Goal: Transaction & Acquisition: Purchase product/service

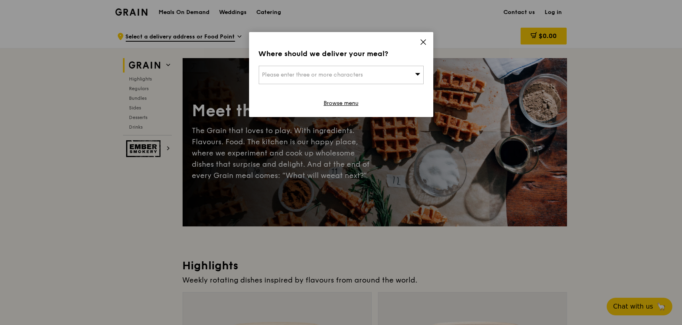
click at [355, 80] on div "Please enter three or more characters" at bounding box center [341, 75] width 165 height 18
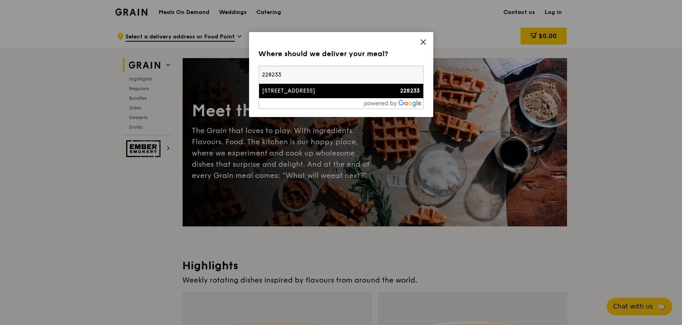
type input "228233"
click at [329, 91] on div "[STREET_ADDRESS]" at bounding box center [321, 91] width 119 height 8
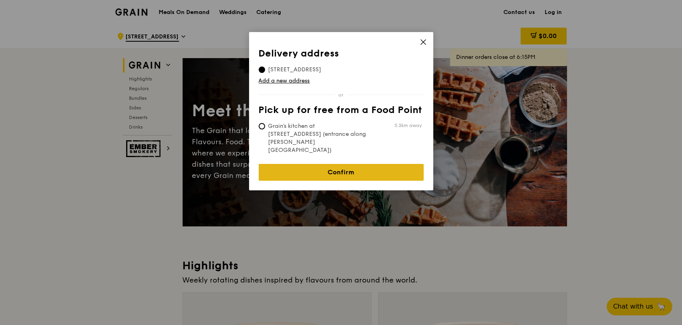
click at [330, 164] on link "Confirm" at bounding box center [341, 172] width 165 height 17
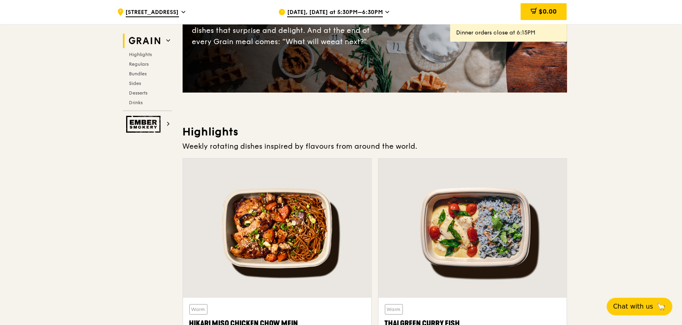
scroll to position [267, 0]
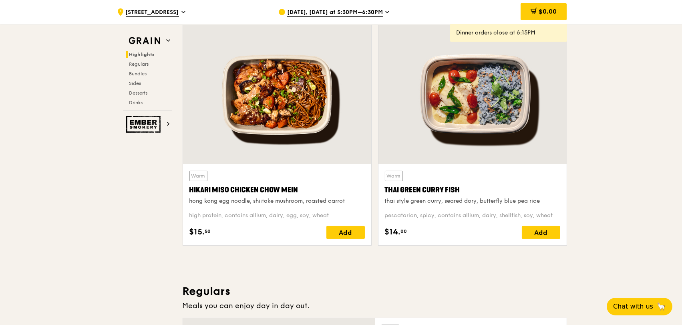
click at [353, 12] on span "[DATE], [DATE] at 5:30PM–6:30PM" at bounding box center [335, 12] width 96 height 9
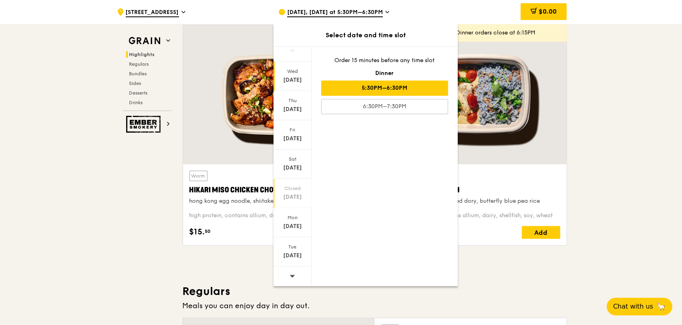
scroll to position [401, 0]
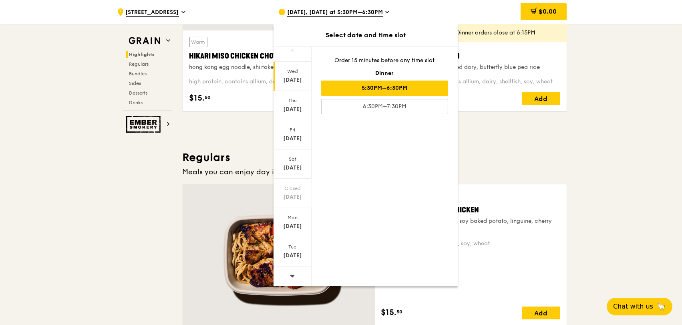
click at [291, 276] on icon at bounding box center [293, 276] width 6 height 6
click at [296, 254] on div "[DATE]" at bounding box center [293, 256] width 36 height 8
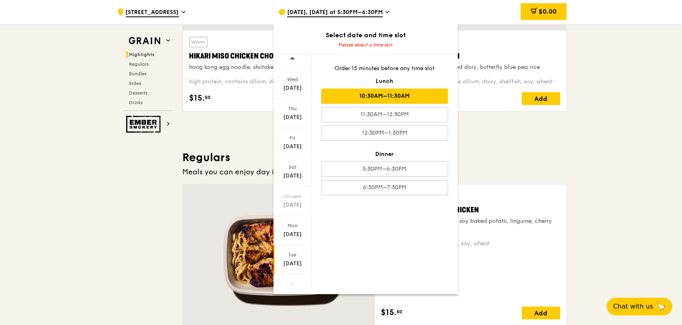
click at [398, 101] on div "10:30AM–11:30AM" at bounding box center [384, 96] width 127 height 15
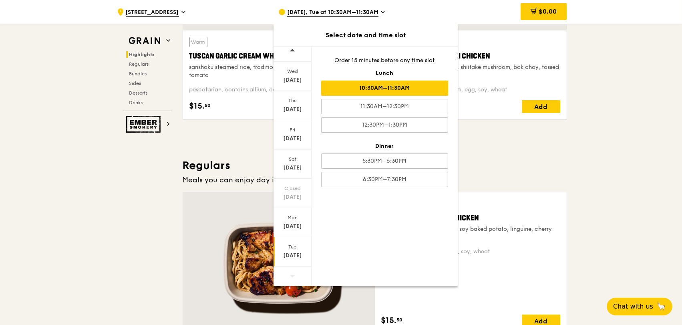
click at [565, 167] on h3 "Regulars" at bounding box center [375, 165] width 385 height 14
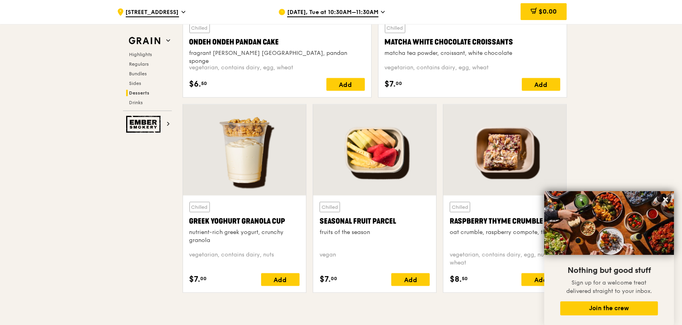
scroll to position [2562, 0]
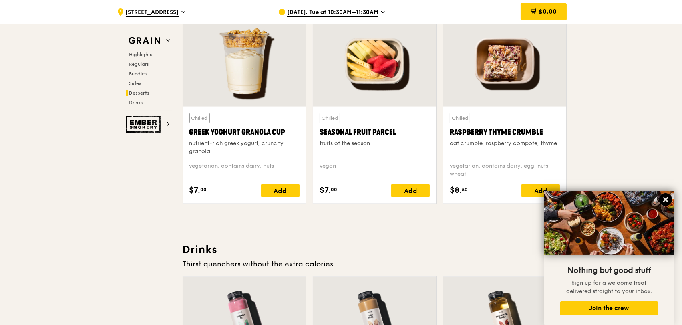
click at [669, 200] on icon at bounding box center [665, 199] width 7 height 7
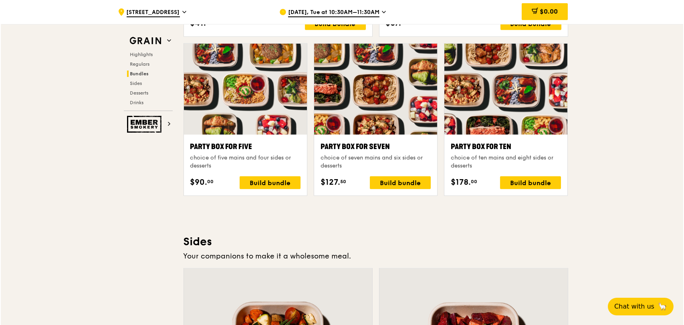
scroll to position [1538, 0]
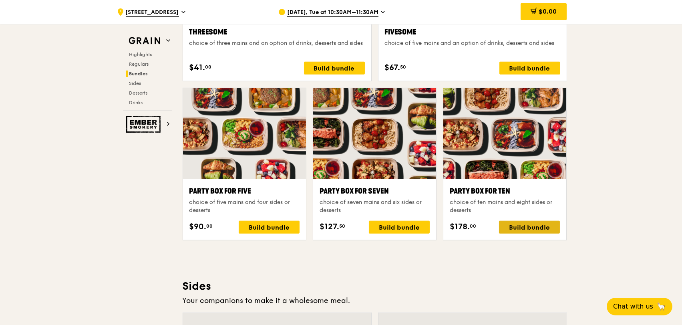
click at [534, 232] on div "Build bundle" at bounding box center [529, 227] width 61 height 13
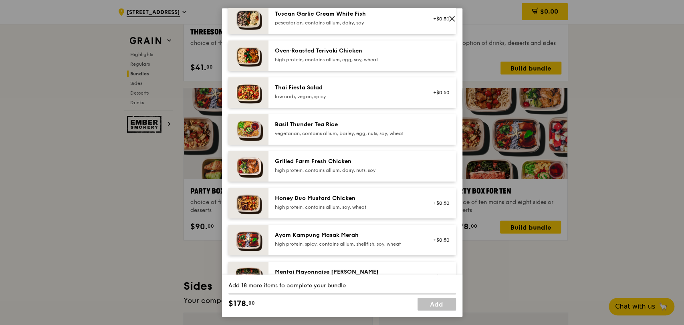
scroll to position [38, 0]
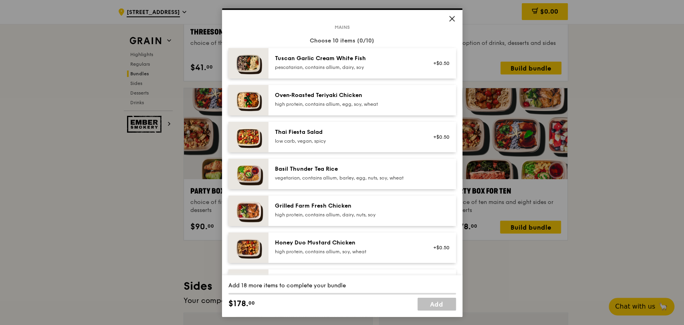
click at [386, 210] on div "Grilled Farm Fresh Chicken high protein, contains allium, dairy, nuts, soy" at bounding box center [347, 210] width 144 height 16
click at [361, 72] on div "Tuscan Garlic Cream White Fish pescatarian, contains allium, dairy, soy +$0.50" at bounding box center [362, 63] width 188 height 30
click at [362, 69] on div "pescatarian, contains allium, dairy, soy" at bounding box center [347, 67] width 144 height 6
click at [349, 105] on div "high protein, contains allium, egg, soy, wheat" at bounding box center [347, 104] width 144 height 6
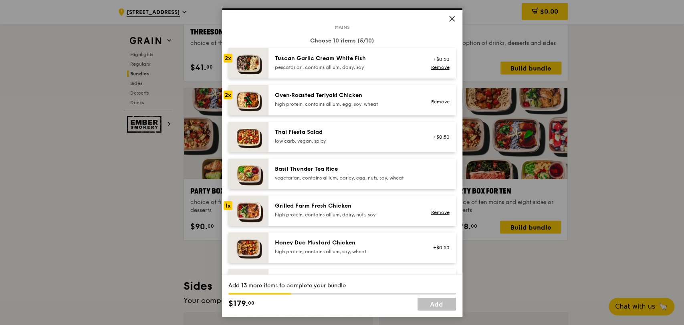
click at [324, 208] on div "Grilled Farm Fresh Chicken" at bounding box center [347, 206] width 144 height 8
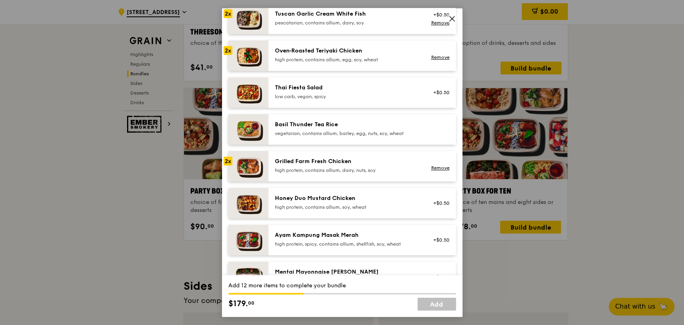
scroll to position [127, 0]
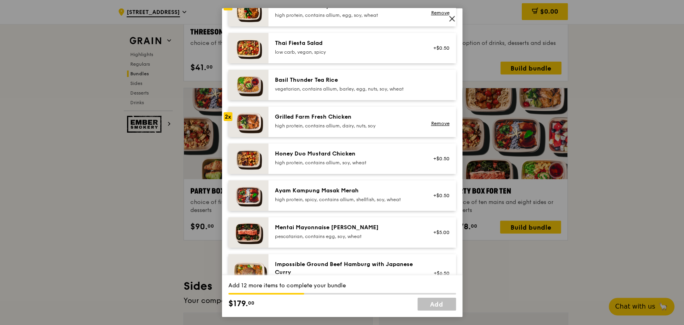
click at [308, 158] on div "Honey Duo Mustard Chicken high protein, contains allium, soy, wheat" at bounding box center [347, 157] width 144 height 16
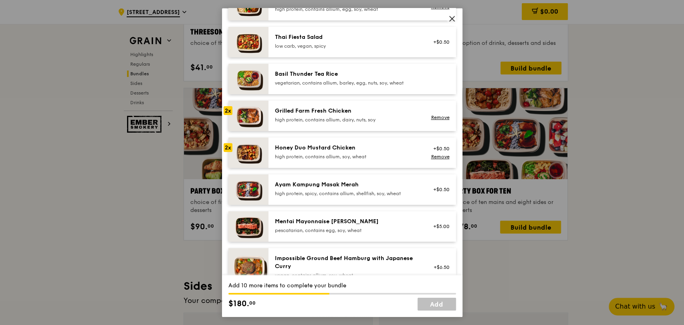
scroll to position [178, 0]
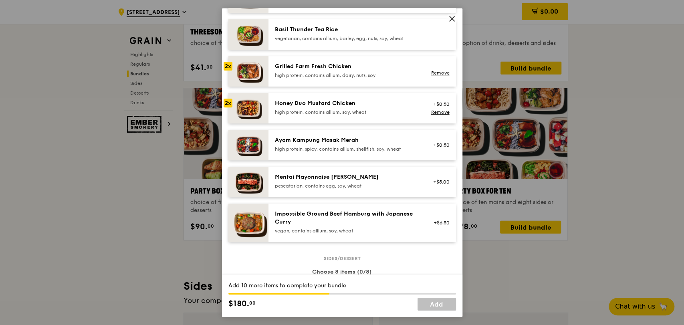
click at [383, 181] on div "Mentai Mayonnaise [PERSON_NAME] pescatarian, contains egg, soy, wheat" at bounding box center [347, 181] width 144 height 16
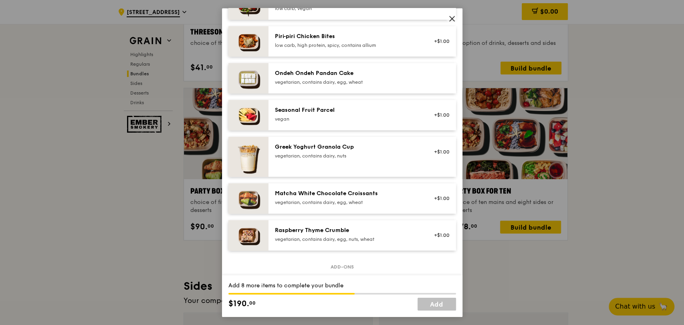
scroll to position [623, 0]
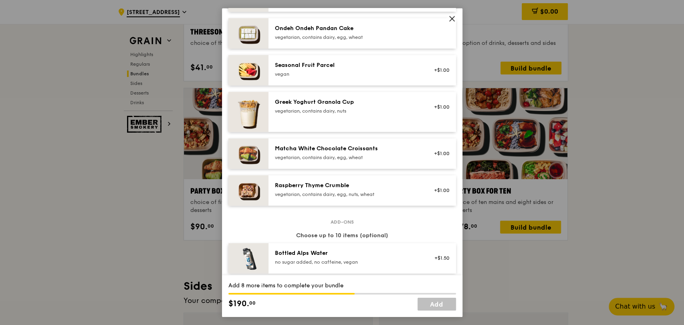
click at [333, 70] on div "Seasonal Fruit Parcel [GEOGRAPHIC_DATA]" at bounding box center [347, 69] width 144 height 16
click at [353, 192] on div "vegetarian, contains dairy, egg, nuts, wheat" at bounding box center [347, 194] width 144 height 6
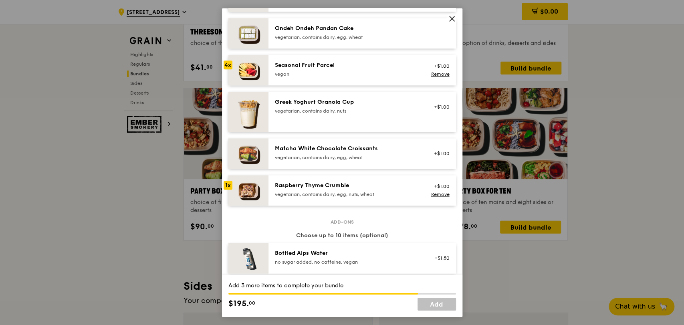
click at [353, 192] on div "vegetarian, contains dairy, egg, nuts, wheat" at bounding box center [347, 194] width 144 height 6
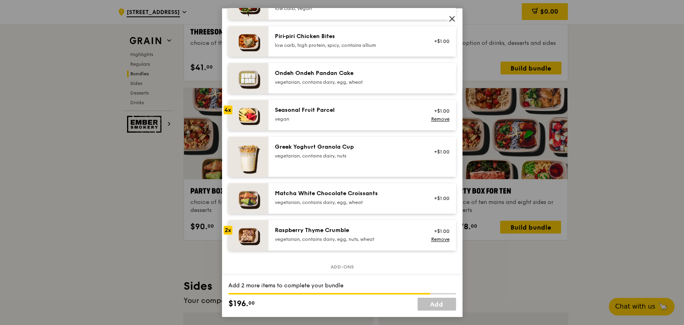
scroll to position [534, 0]
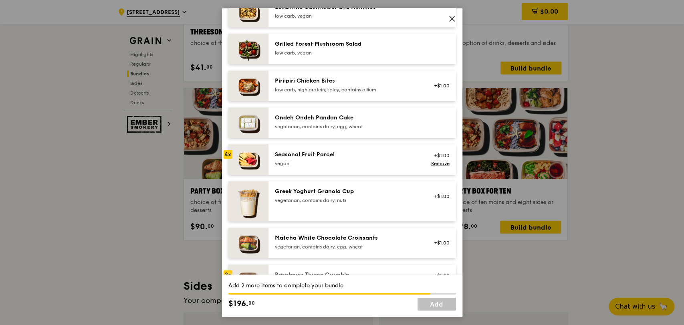
click at [331, 125] on div "vegetarian, contains dairy, egg, wheat" at bounding box center [347, 126] width 144 height 6
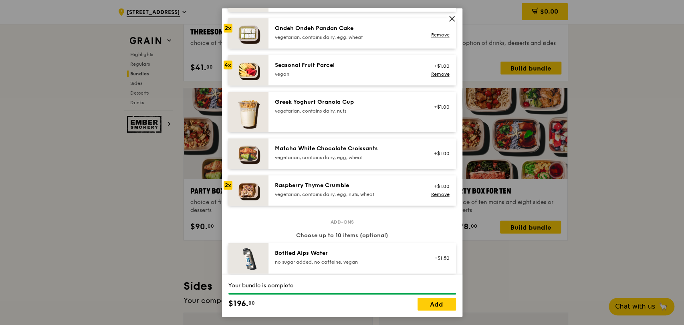
scroll to position [667, 0]
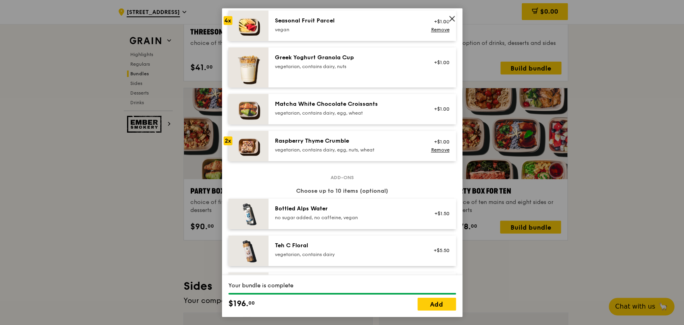
click at [321, 138] on div "Raspberry Thyme Crumble" at bounding box center [347, 141] width 144 height 8
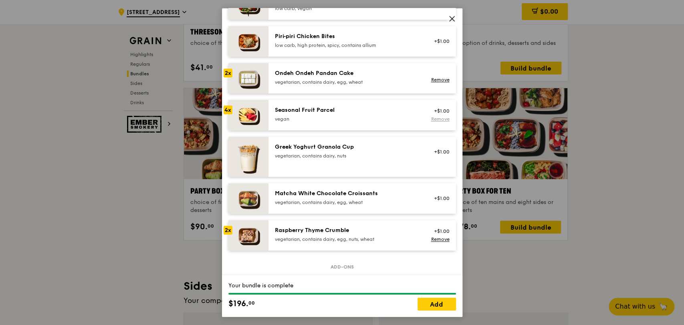
click at [431, 120] on link "Remove" at bounding box center [440, 119] width 18 height 6
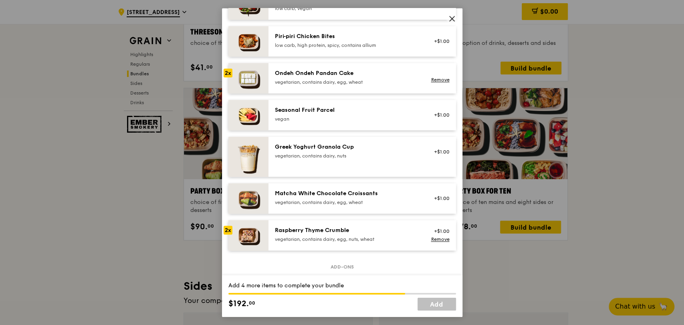
click at [333, 117] on div "vegan" at bounding box center [347, 118] width 144 height 6
click at [311, 237] on div "vegetarian, contains dairy, egg, nuts, wheat" at bounding box center [347, 239] width 144 height 6
click at [315, 79] on div "vegetarian, contains dairy, egg, wheat" at bounding box center [347, 82] width 144 height 6
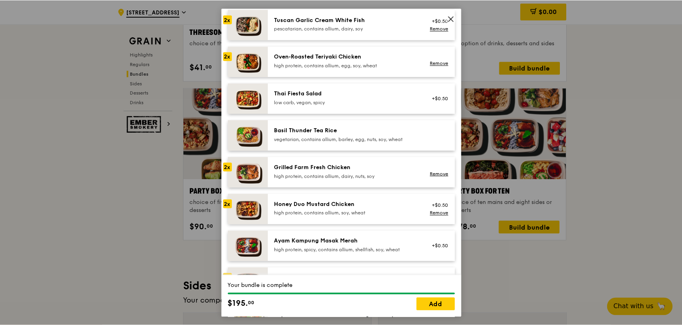
scroll to position [0, 0]
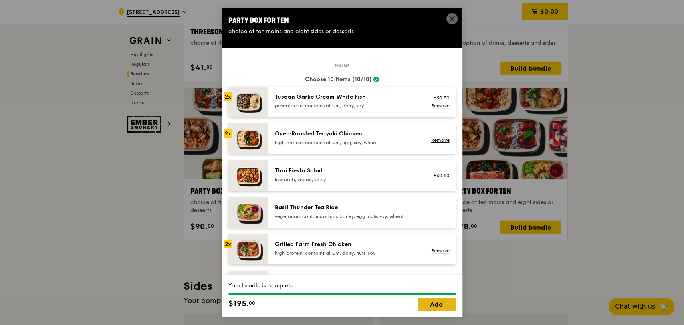
click at [442, 304] on link "Add" at bounding box center [436, 304] width 38 height 13
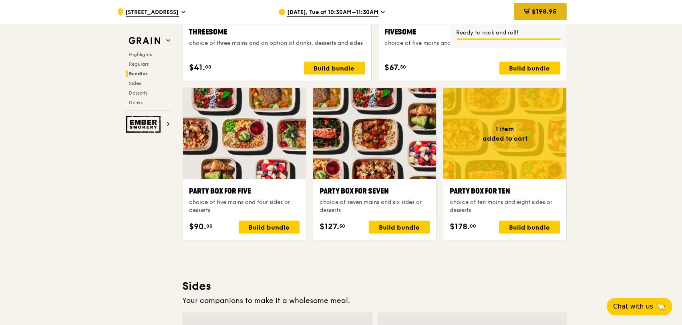
click at [541, 11] on span "$198.95" at bounding box center [544, 12] width 25 height 8
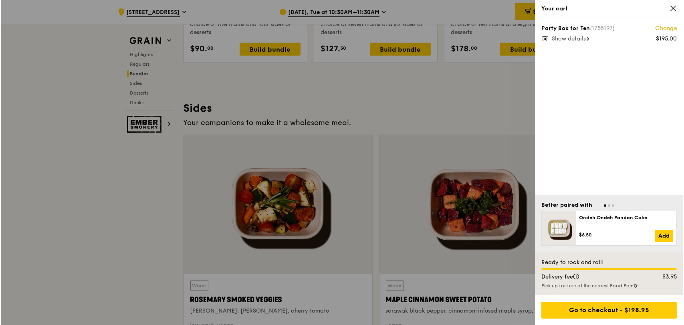
scroll to position [1583, 0]
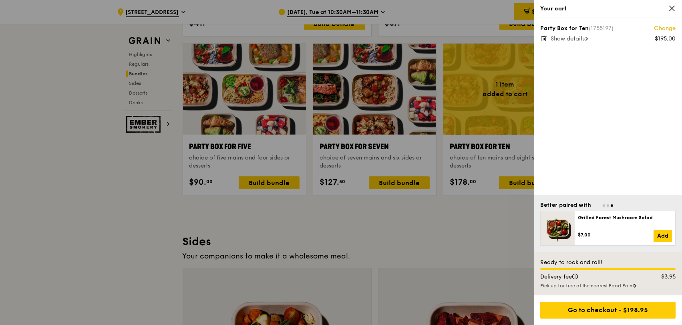
click at [581, 39] on span "Show details" at bounding box center [568, 38] width 34 height 7
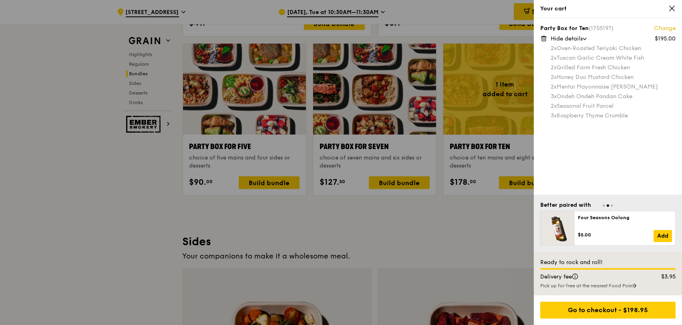
click at [673, 10] on icon at bounding box center [672, 8] width 5 height 5
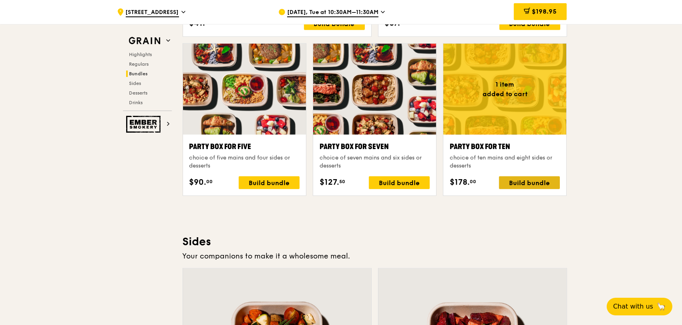
click at [527, 185] on div "Build bundle" at bounding box center [529, 182] width 61 height 13
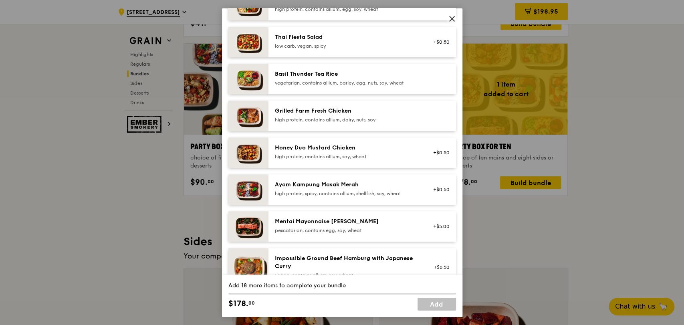
scroll to position [0, 0]
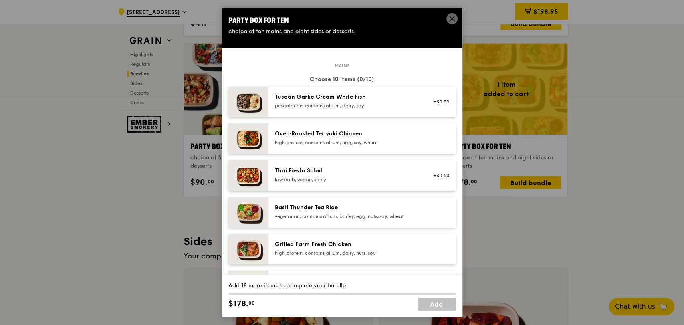
click at [359, 103] on div "pescatarian, contains allium, dairy, soy" at bounding box center [347, 105] width 144 height 6
click at [349, 142] on div "high protein, contains allium, egg, soy, wheat" at bounding box center [347, 142] width 144 height 6
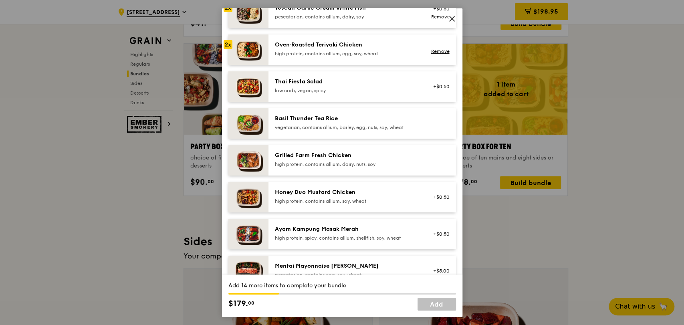
click at [338, 167] on div "high protein, contains allium, dairy, nuts, soy" at bounding box center [347, 164] width 144 height 6
click at [333, 184] on div "Honey Duo Mustard Chicken high protein, contains allium, soy, wheat +$0.50" at bounding box center [362, 196] width 188 height 30
click at [333, 184] on div "Honey Duo Mustard Chicken high protein, contains allium, soy, wheat +$0.50 Remo…" at bounding box center [362, 196] width 188 height 30
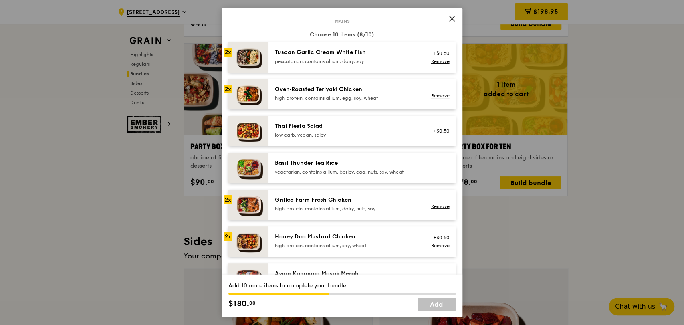
click at [313, 206] on div "high protein, contains allium, dairy, nuts, soy" at bounding box center [347, 208] width 144 height 6
click at [327, 241] on div "Honey Duo Mustard Chicken high protein, contains allium, soy, wheat" at bounding box center [347, 240] width 144 height 16
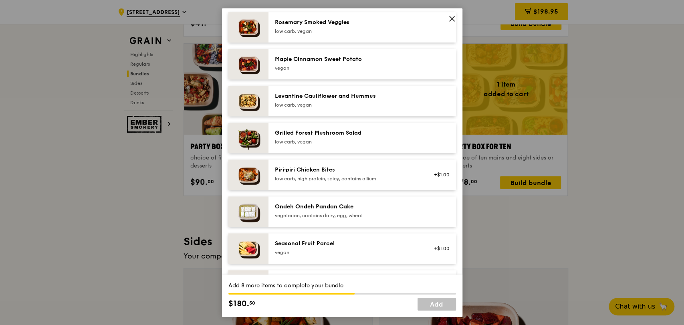
scroll to position [490, 0]
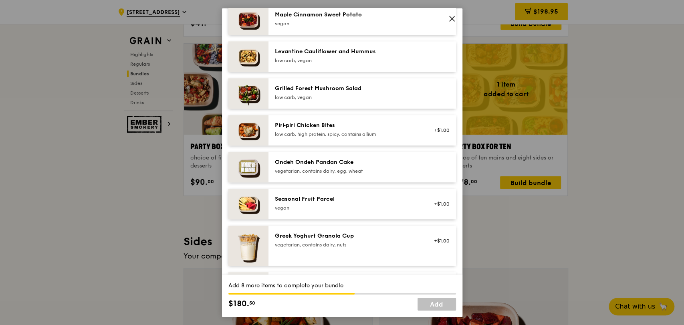
click at [327, 204] on div "vegan" at bounding box center [347, 207] width 144 height 6
click at [330, 167] on div "vegetarian, contains dairy, egg, wheat" at bounding box center [347, 170] width 144 height 6
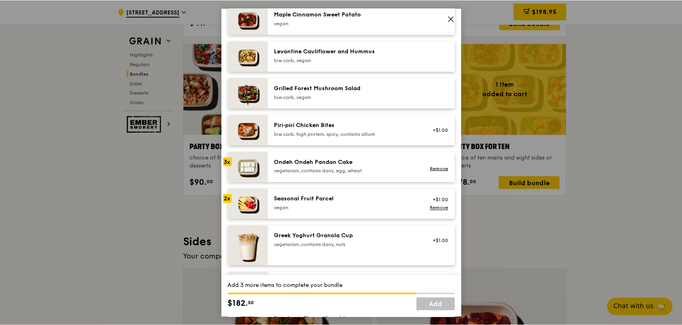
scroll to position [623, 0]
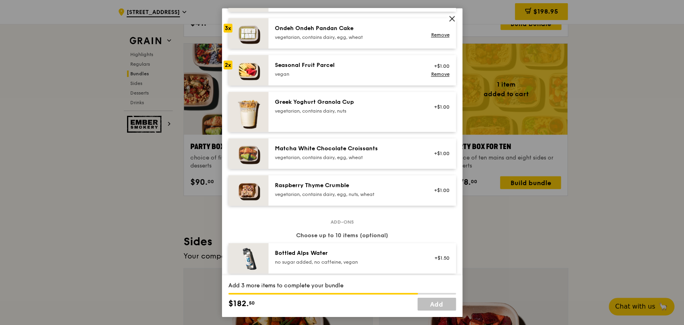
click at [313, 198] on div "Raspberry Thyme Crumble vegetarian, contains dairy, egg, nuts, wheat" at bounding box center [346, 190] width 153 height 18
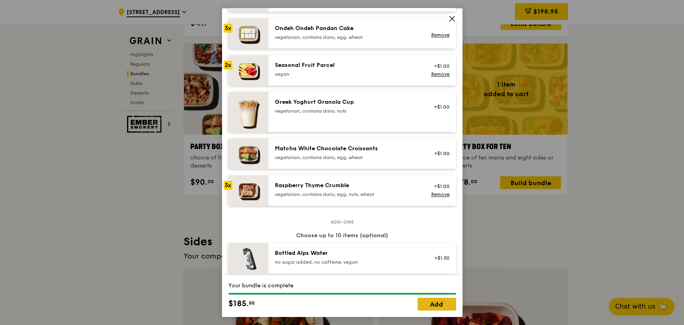
click at [440, 304] on link "Add" at bounding box center [436, 304] width 38 height 13
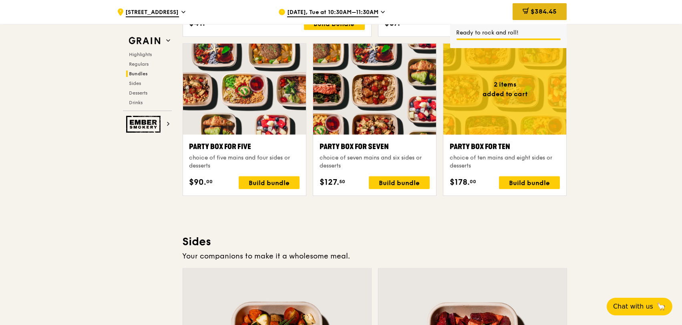
click at [544, 9] on span "$384.45" at bounding box center [544, 12] width 26 height 8
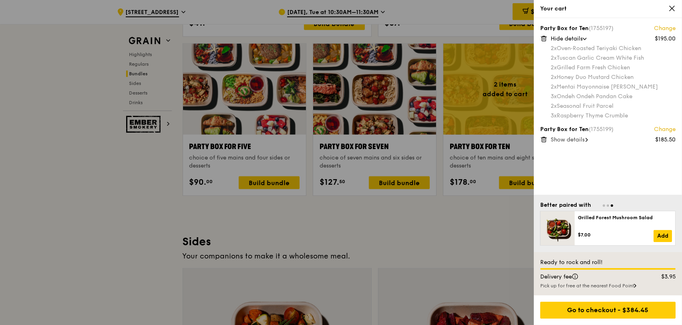
click at [545, 140] on icon at bounding box center [543, 139] width 7 height 7
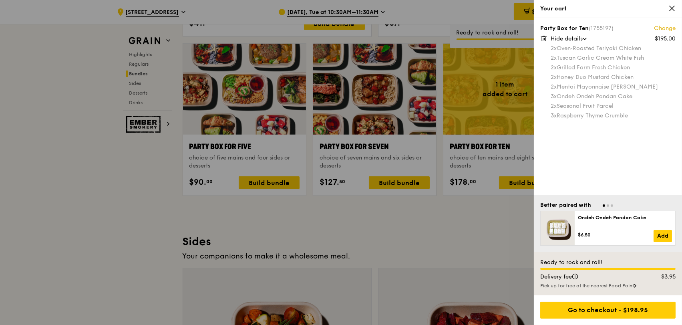
click at [359, 237] on div at bounding box center [341, 162] width 682 height 325
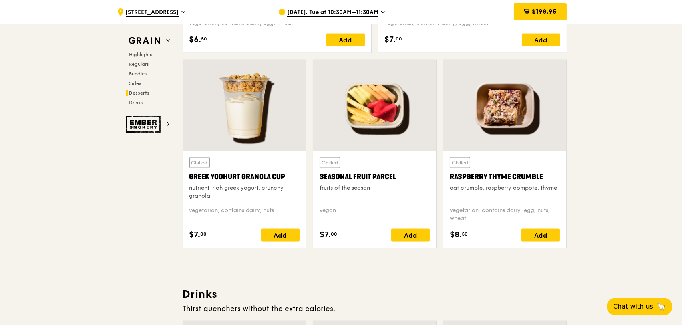
scroll to position [2428, 0]
